Goal: Transaction & Acquisition: Purchase product/service

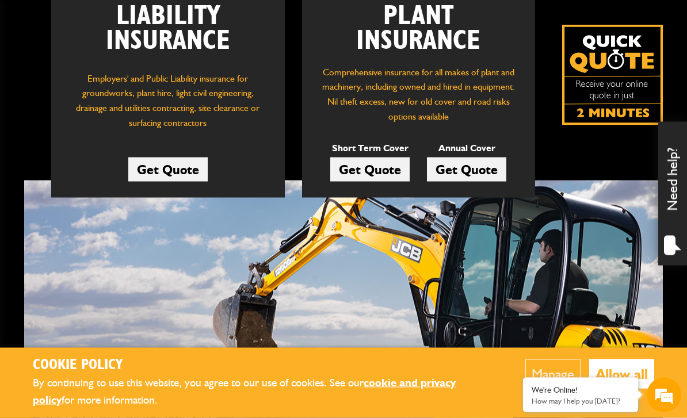
scroll to position [224, 0]
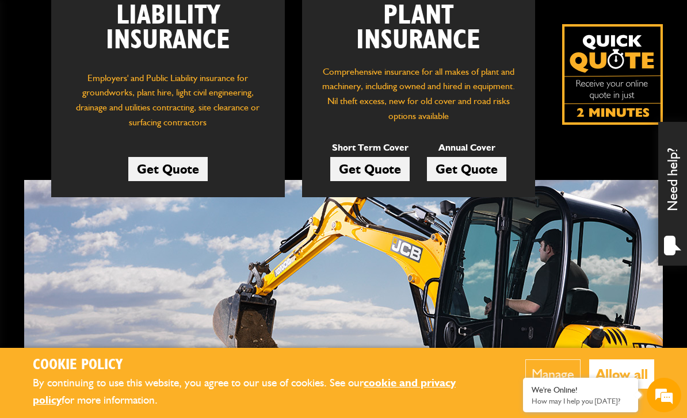
click at [374, 169] on link "Get Quote" at bounding box center [369, 169] width 79 height 24
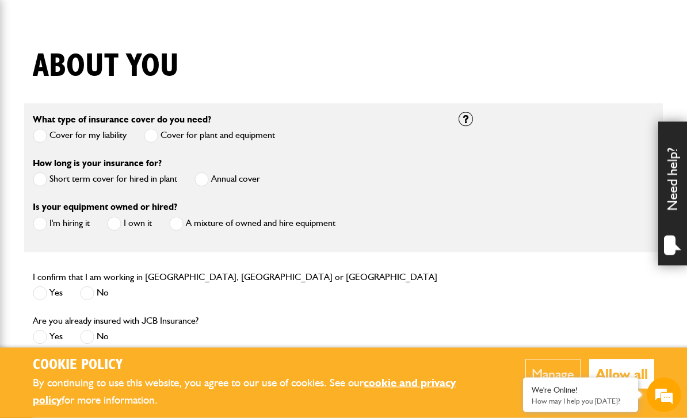
scroll to position [255, 0]
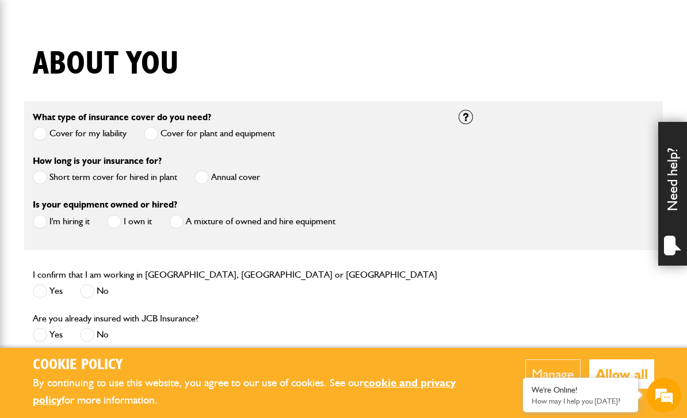
click at [41, 181] on span at bounding box center [40, 177] width 14 height 14
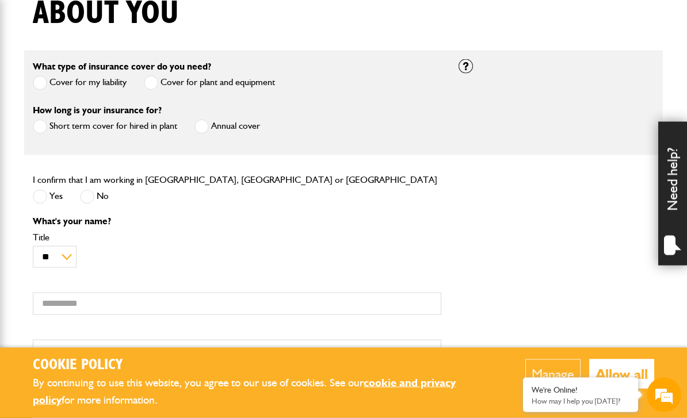
scroll to position [309, 0]
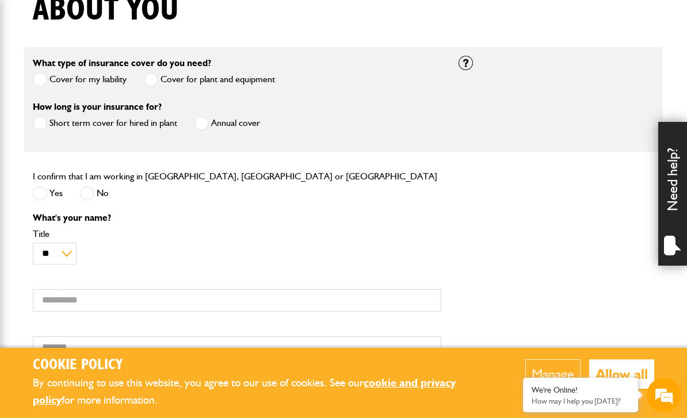
click at [43, 192] on span at bounding box center [40, 193] width 14 height 14
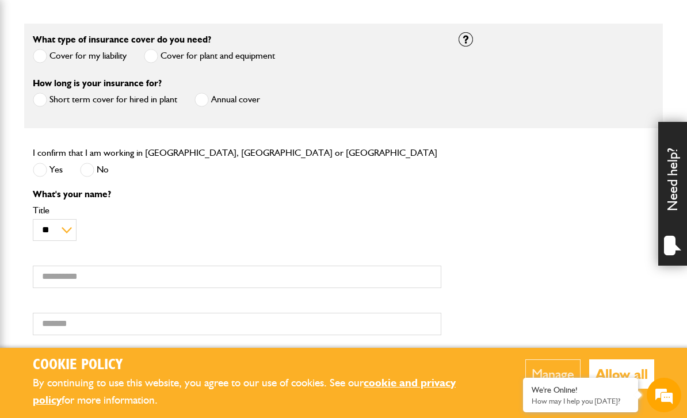
scroll to position [339, 0]
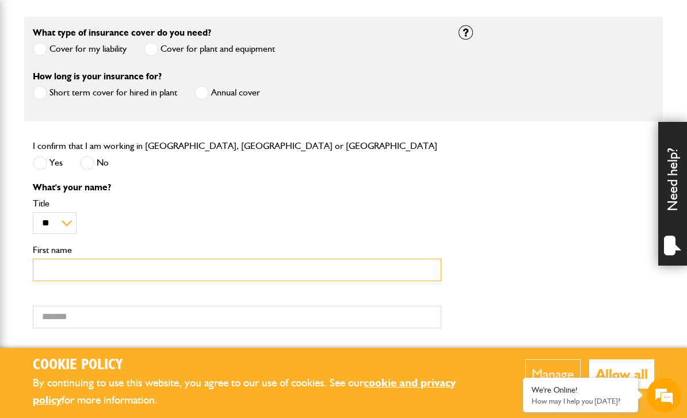
click at [85, 274] on input "First name" at bounding box center [237, 270] width 408 height 22
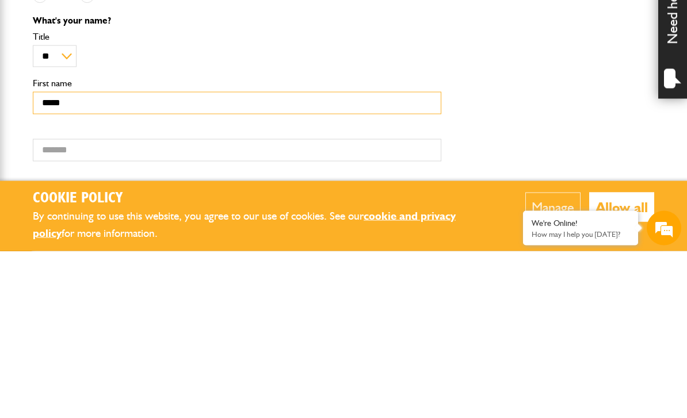
type input "*****"
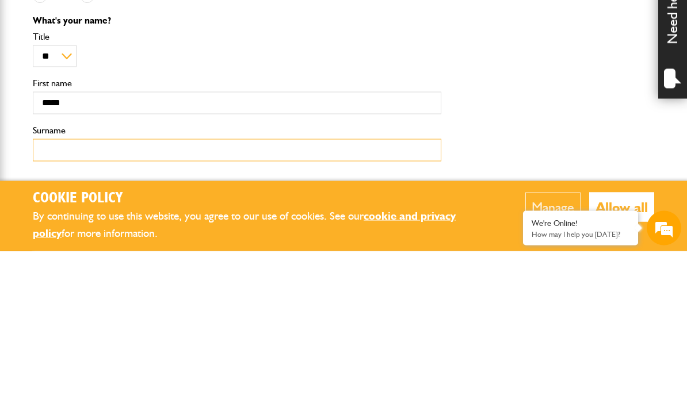
click at [174, 306] on input "Surname" at bounding box center [237, 317] width 408 height 22
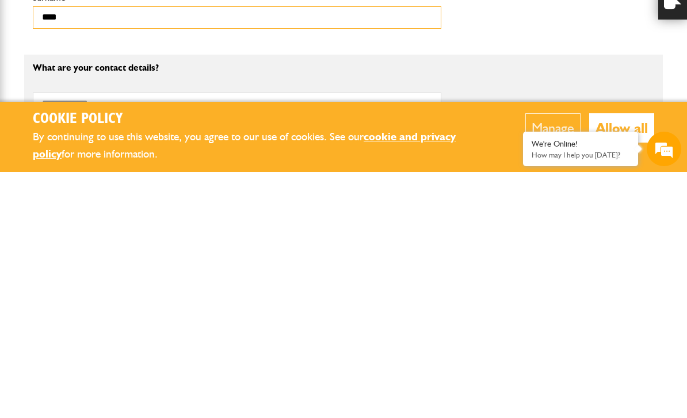
scroll to position [396, 0]
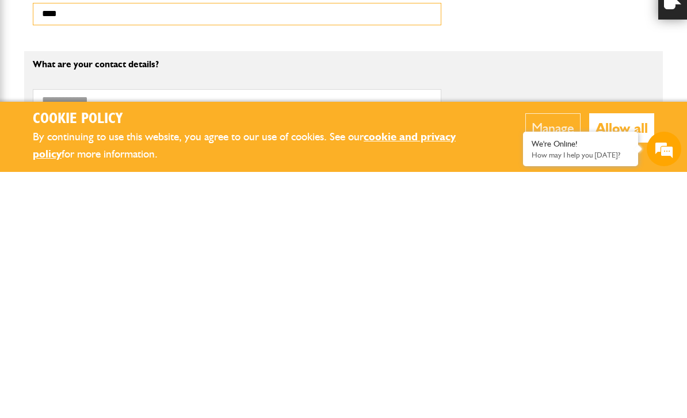
type input "****"
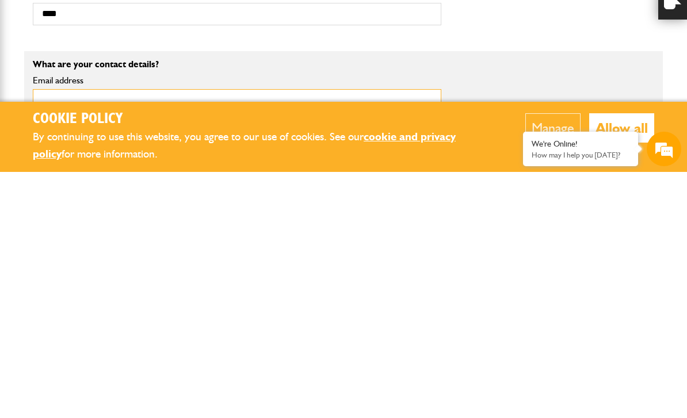
click at [356, 335] on input "Email address" at bounding box center [237, 346] width 408 height 22
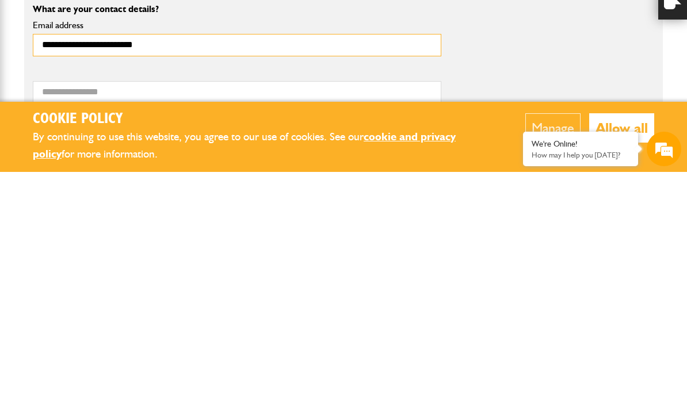
scroll to position [471, 0]
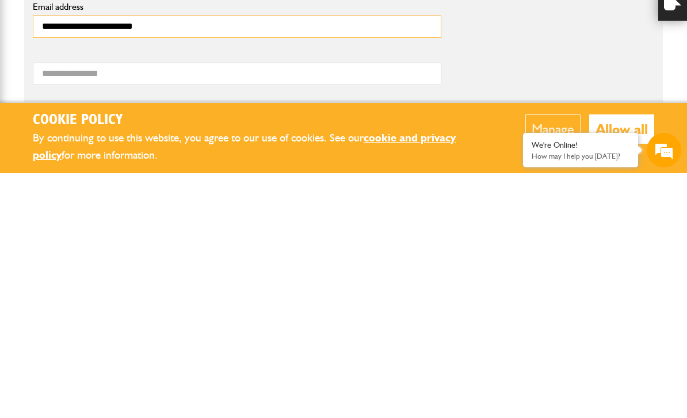
type input "**********"
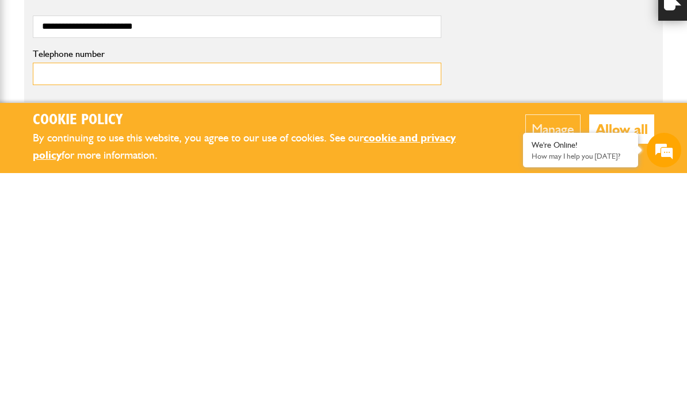
click at [360, 308] on input "Telephone number" at bounding box center [237, 319] width 408 height 22
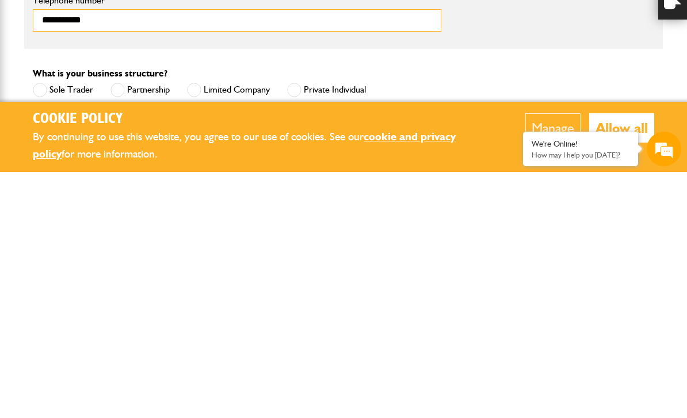
scroll to position [533, 0]
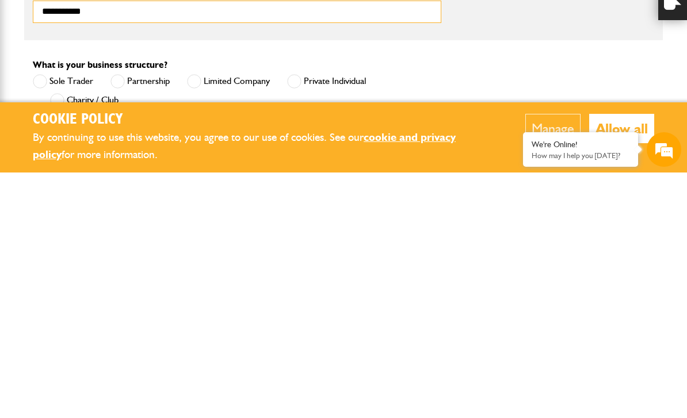
type input "**********"
click at [294, 320] on span at bounding box center [294, 327] width 14 height 14
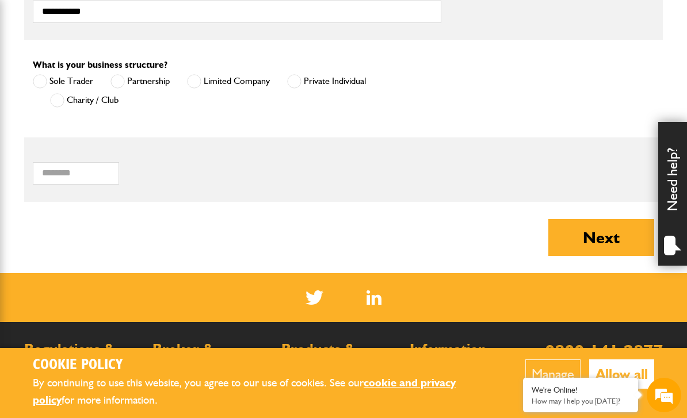
click at [598, 244] on button "Next" at bounding box center [601, 237] width 106 height 37
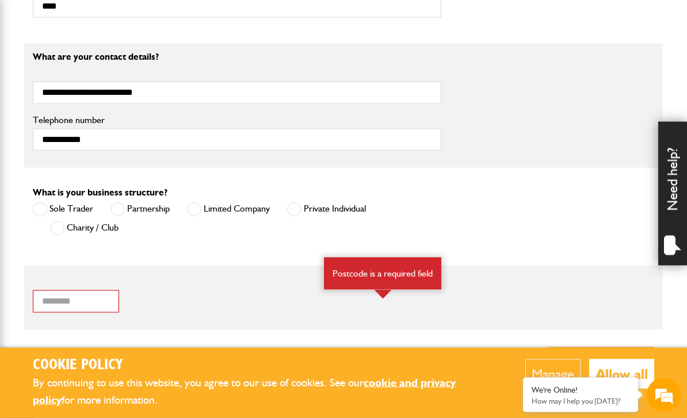
scroll to position [708, 0]
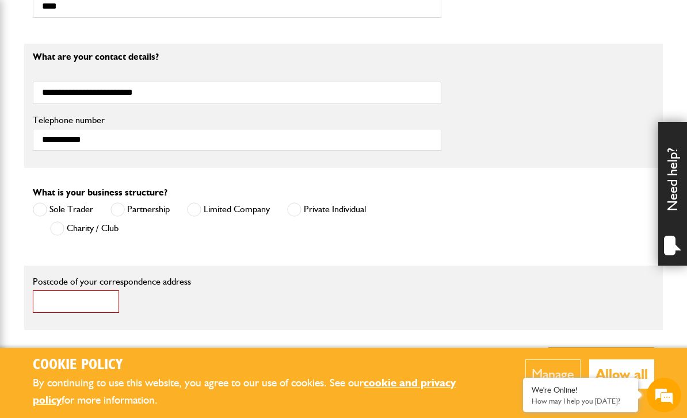
click at [87, 296] on input "Postcode of your correspondence address" at bounding box center [76, 301] width 86 height 22
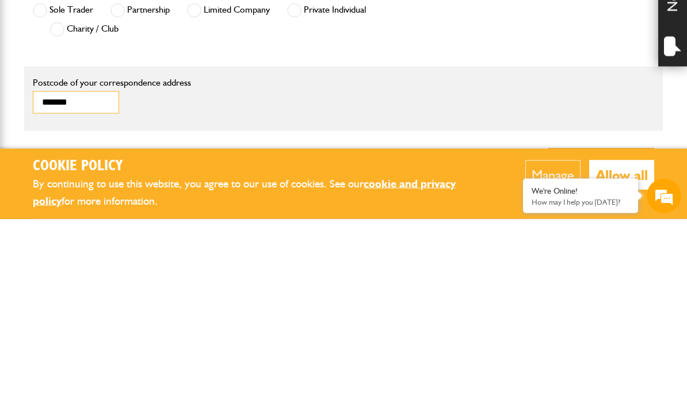
type input "*******"
click at [622, 347] on button "Next" at bounding box center [601, 365] width 106 height 37
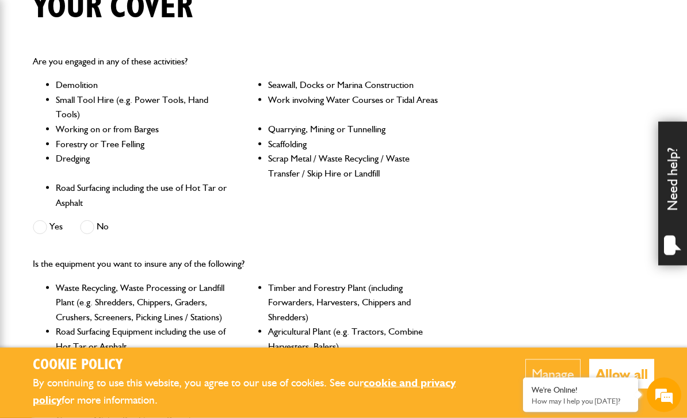
scroll to position [312, 0]
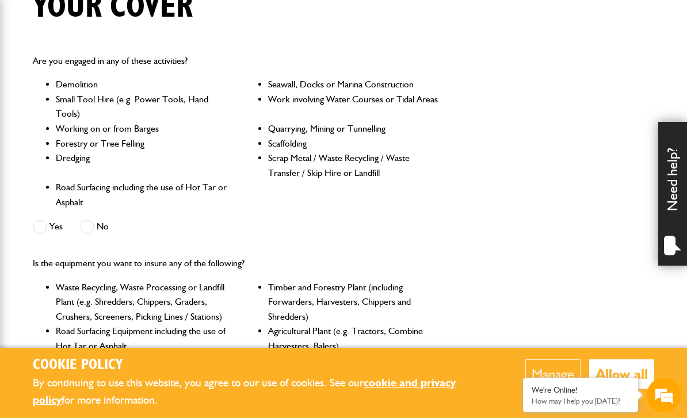
click at [94, 233] on span at bounding box center [87, 227] width 14 height 14
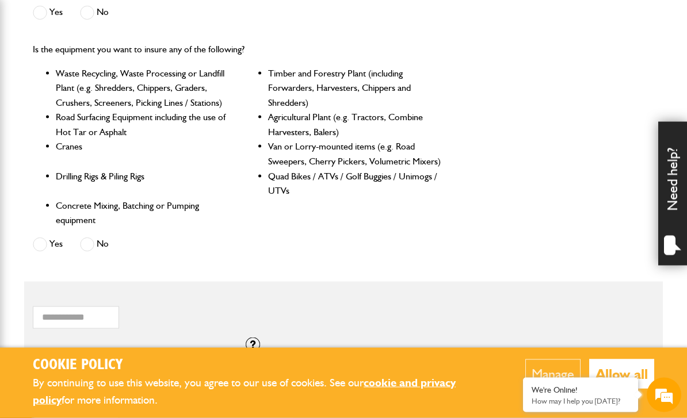
scroll to position [526, 0]
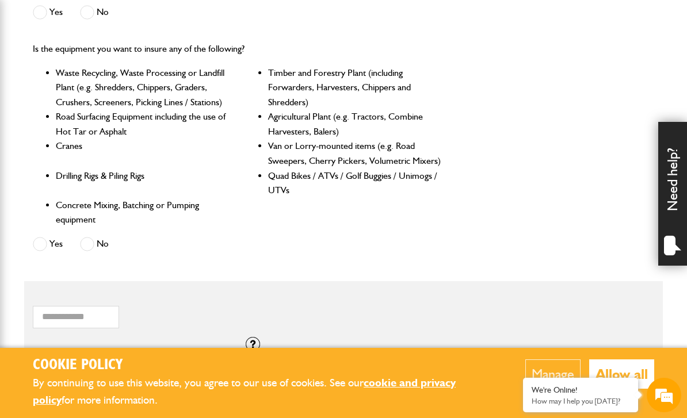
click at [90, 243] on span at bounding box center [87, 244] width 14 height 14
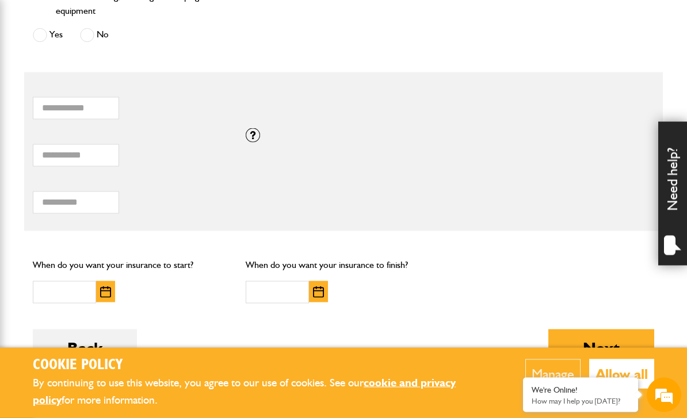
scroll to position [736, 0]
click at [250, 136] on div at bounding box center [253, 134] width 14 height 14
click at [252, 133] on div at bounding box center [253, 134] width 14 height 14
click at [480, 148] on div "* Total combined value of equipment (£) If you need cover for equipment valued …" at bounding box center [343, 150] width 638 height 47
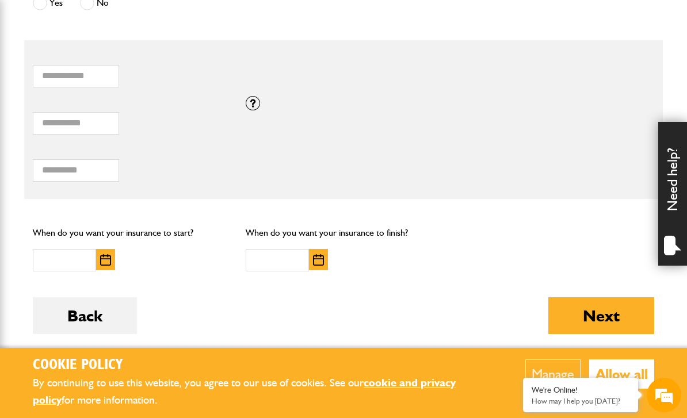
scroll to position [767, 0]
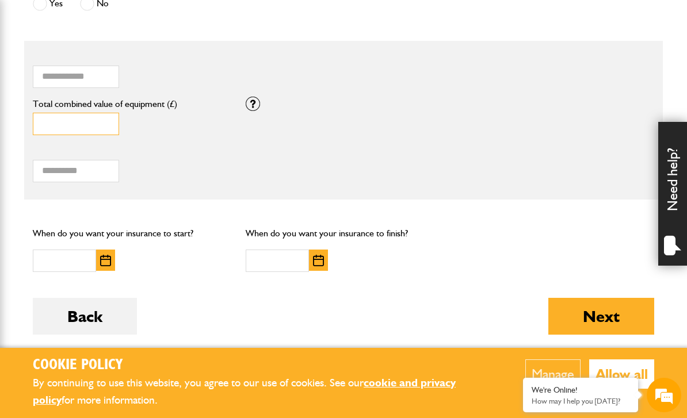
click at [74, 119] on input "*" at bounding box center [76, 124] width 86 height 22
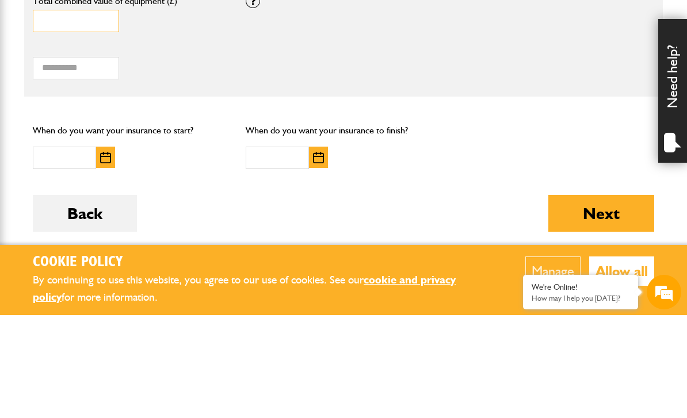
type input "*****"
click at [109, 255] on img "button" at bounding box center [105, 261] width 11 height 12
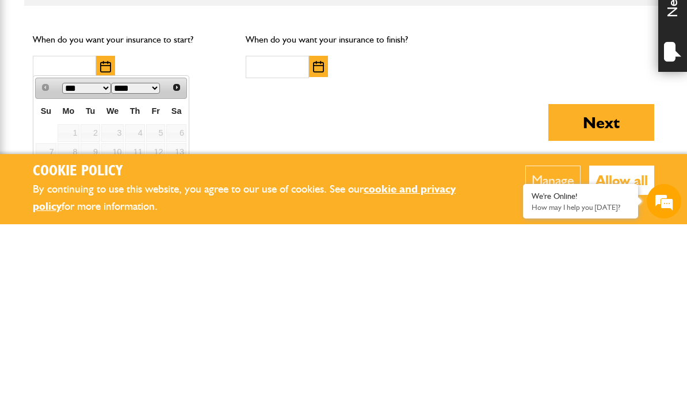
click at [160, 356] on link "19" at bounding box center [156, 365] width 20 height 18
type input "**********"
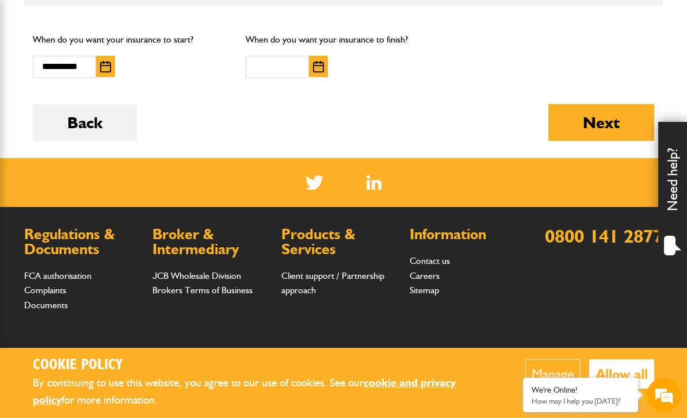
click at [319, 66] on img "button" at bounding box center [318, 67] width 11 height 12
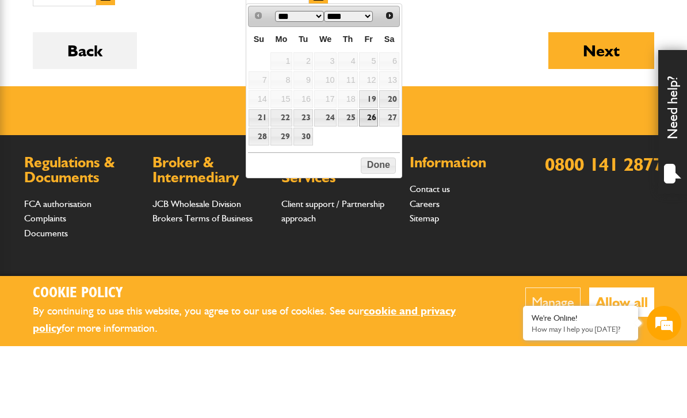
click at [367, 181] on link "26" at bounding box center [369, 190] width 20 height 18
type input "**********"
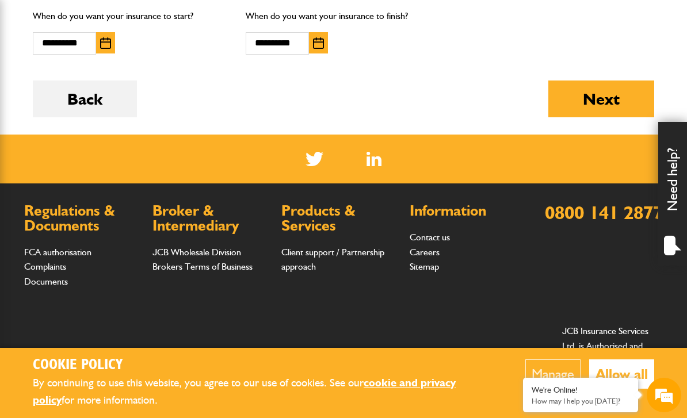
click at [602, 97] on button "Next" at bounding box center [601, 99] width 106 height 37
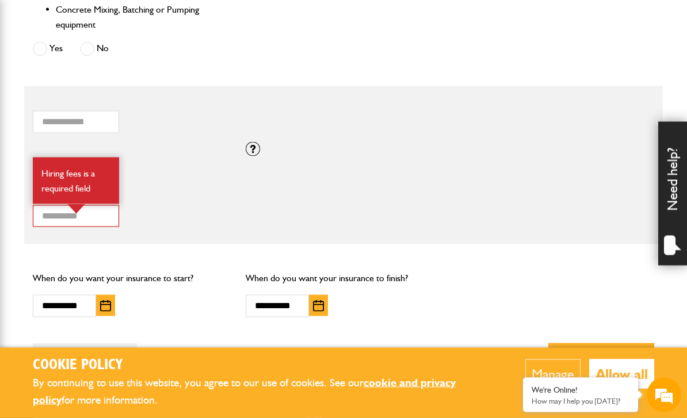
scroll to position [783, 0]
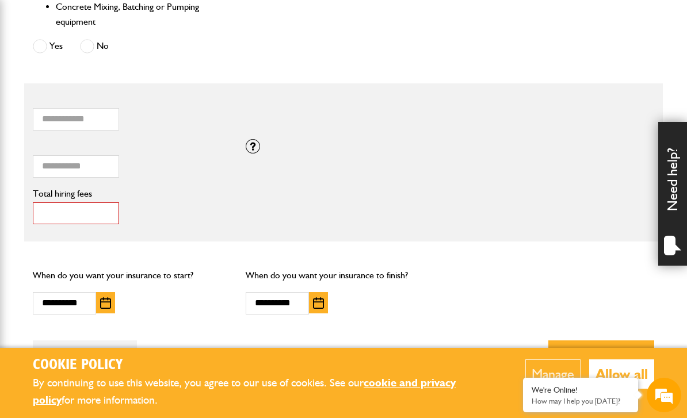
click at [72, 209] on input "*" at bounding box center [76, 213] width 86 height 22
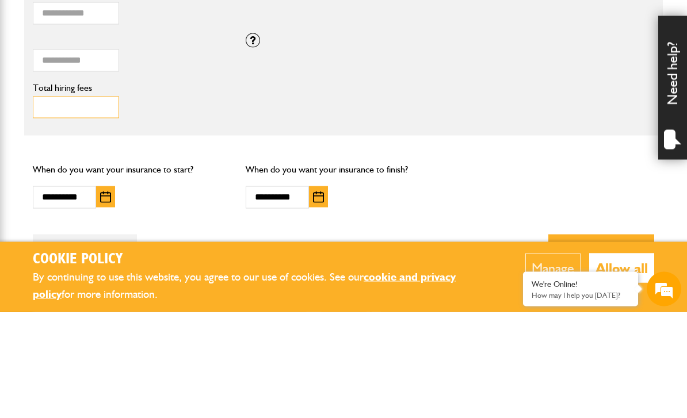
scroll to position [0, 0]
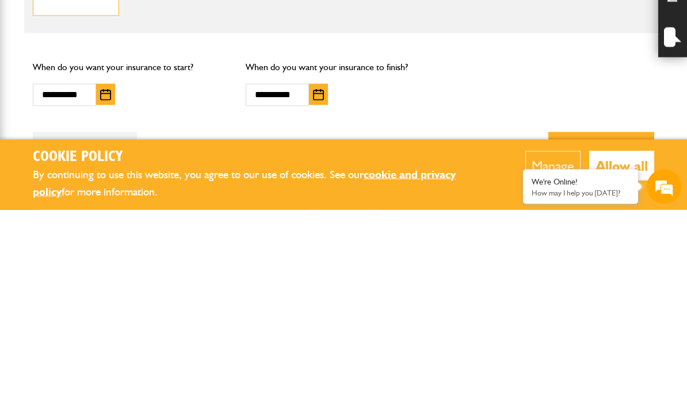
type input "***"
click at [614, 340] on button "Next" at bounding box center [601, 358] width 106 height 37
